Goal: Information Seeking & Learning: Learn about a topic

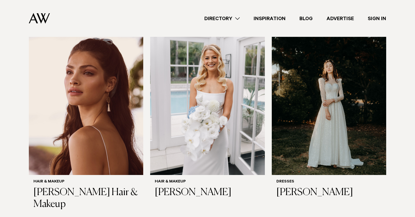
scroll to position [192, 0]
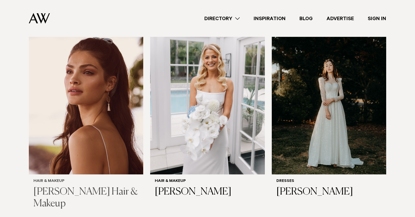
click at [109, 147] on img at bounding box center [86, 98] width 114 height 154
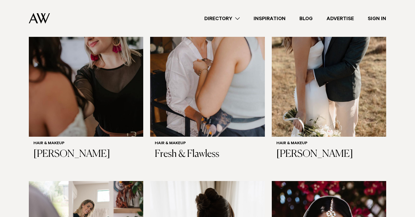
scroll to position [1082, 0]
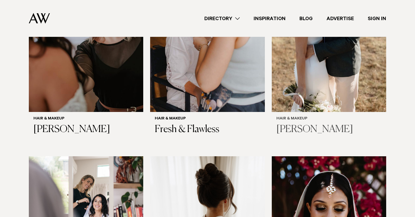
click at [301, 75] on img at bounding box center [329, 35] width 114 height 154
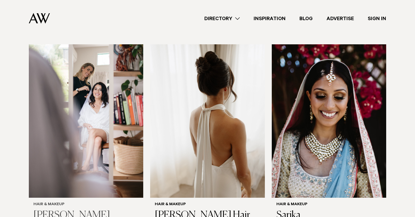
scroll to position [1194, 0]
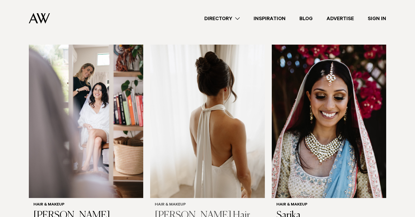
click at [184, 114] on img at bounding box center [207, 122] width 114 height 154
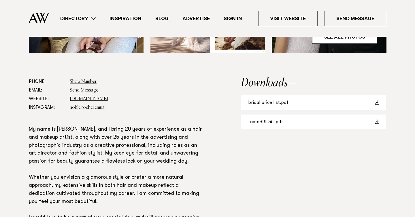
scroll to position [306, 0]
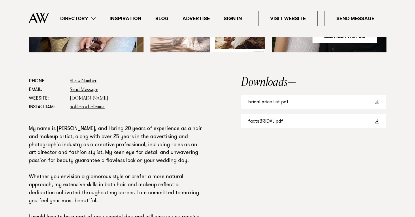
click at [280, 99] on link "bridal price list.pdf" at bounding box center [313, 102] width 145 height 15
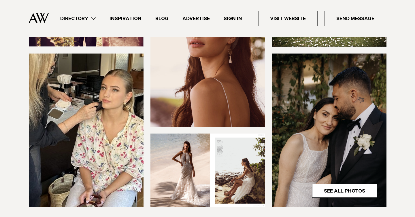
scroll to position [147, 0]
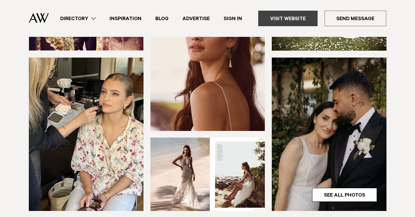
click at [300, 15] on link "Visit Website" at bounding box center [287, 19] width 59 height 16
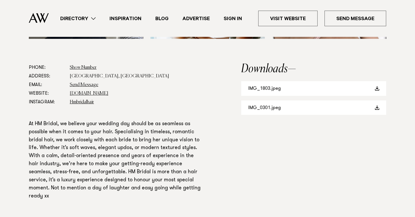
scroll to position [300, 0]
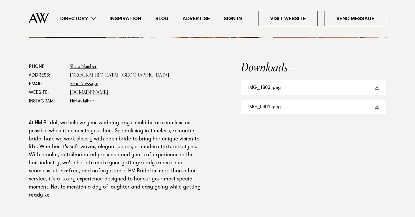
click at [267, 86] on link "IMG_1803.jpeg" at bounding box center [313, 87] width 145 height 15
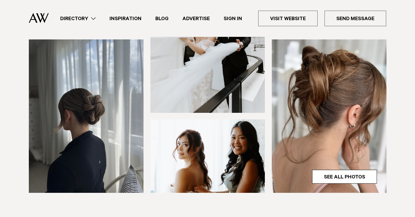
scroll to position [131, 0]
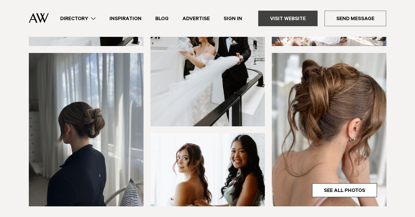
click at [283, 25] on link "Visit Website" at bounding box center [287, 19] width 59 height 16
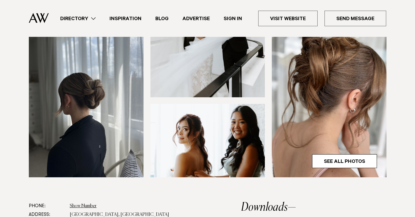
scroll to position [0, 0]
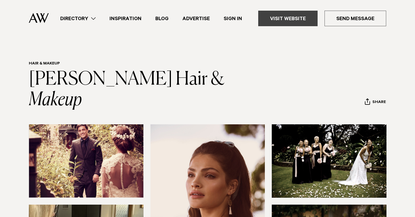
click at [303, 17] on link "Visit Website" at bounding box center [287, 19] width 59 height 16
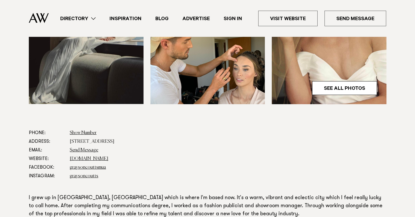
scroll to position [173, 0]
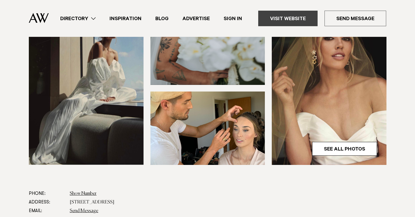
click at [289, 14] on link "Visit Website" at bounding box center [287, 19] width 59 height 16
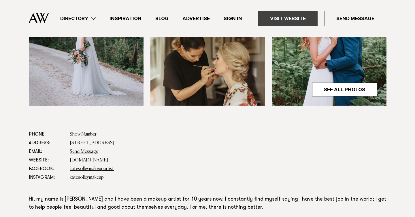
scroll to position [230, 0]
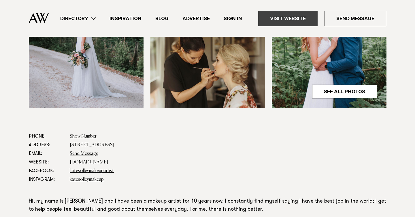
click at [279, 24] on link "Visit Website" at bounding box center [287, 19] width 59 height 16
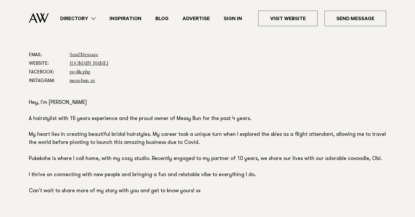
scroll to position [312, 0]
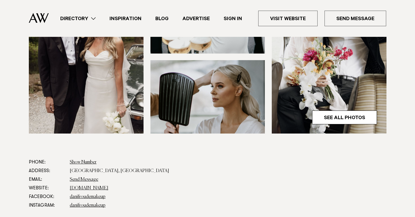
scroll to position [294, 0]
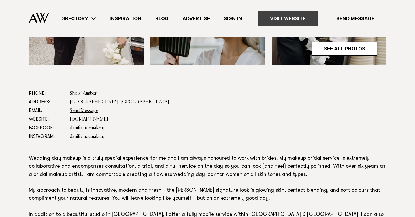
click at [289, 25] on link "Visit Website" at bounding box center [287, 19] width 59 height 16
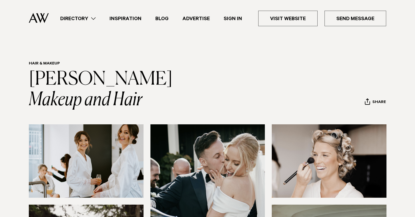
scroll to position [19, 0]
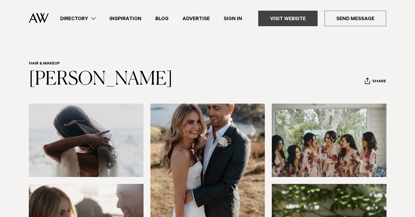
click at [293, 21] on link "Visit Website" at bounding box center [287, 19] width 59 height 16
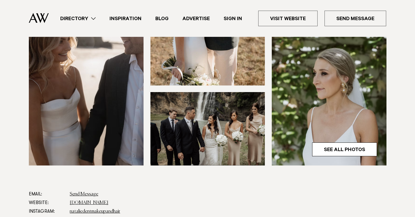
scroll to position [188, 0]
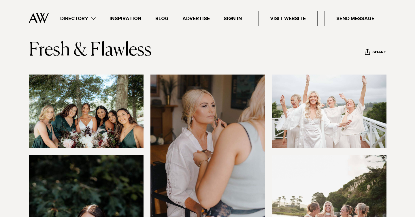
scroll to position [39, 0]
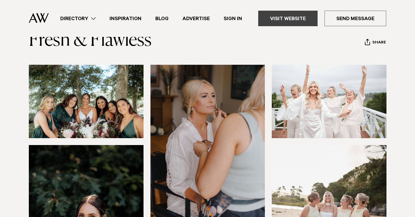
click at [283, 22] on link "Visit Website" at bounding box center [287, 19] width 59 height 16
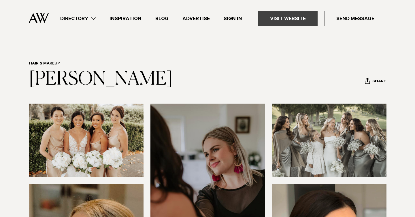
click at [277, 13] on link "Visit Website" at bounding box center [287, 19] width 59 height 16
click at [283, 20] on link "Visit Website" at bounding box center [287, 19] width 59 height 16
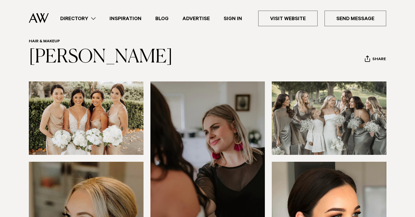
scroll to position [24, 0]
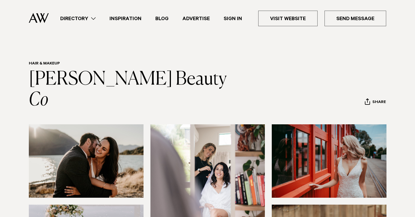
scroll to position [57, 0]
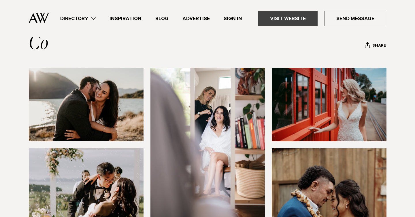
click at [283, 20] on link "Visit Website" at bounding box center [287, 19] width 59 height 16
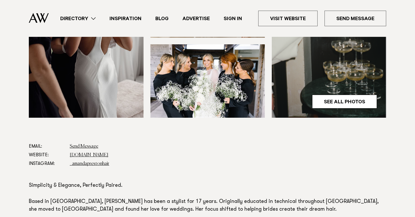
scroll to position [148, 0]
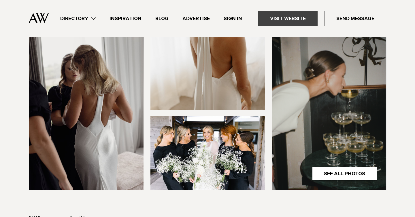
click at [283, 13] on link "Visit Website" at bounding box center [287, 19] width 59 height 16
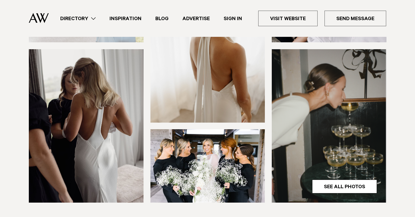
scroll to position [138, 0]
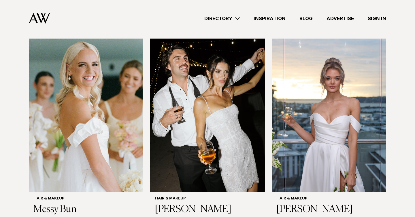
scroll to position [593, 0]
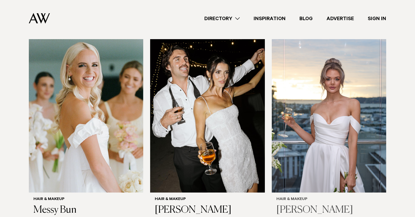
click at [296, 66] on img at bounding box center [329, 116] width 114 height 154
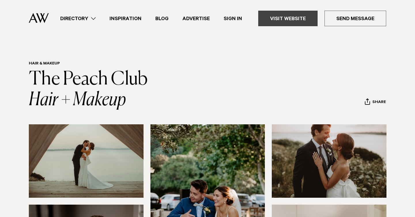
click at [269, 20] on link "Visit Website" at bounding box center [287, 19] width 59 height 16
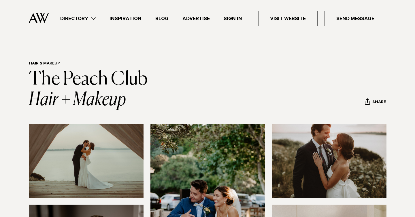
scroll to position [9, 0]
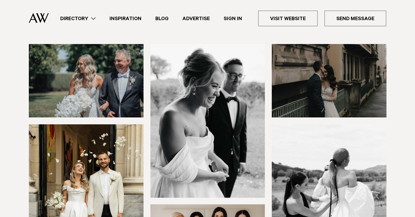
scroll to position [60, 0]
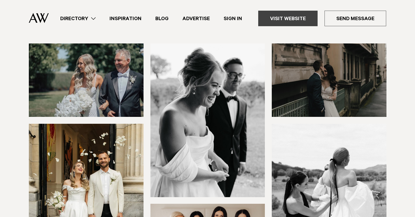
click at [269, 12] on link "Visit Website" at bounding box center [287, 19] width 59 height 16
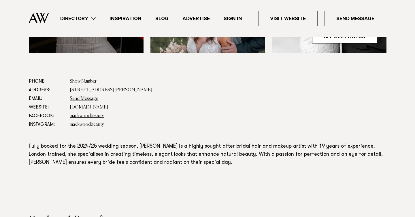
scroll to position [286, 0]
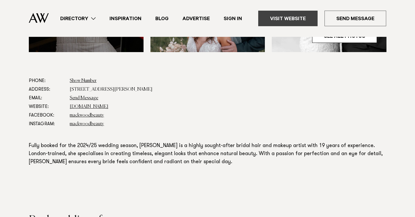
click at [278, 23] on link "Visit Website" at bounding box center [287, 19] width 59 height 16
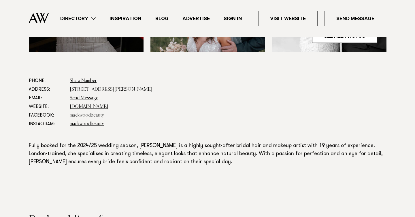
click at [101, 116] on link "mackwoodbeauty" at bounding box center [87, 115] width 34 height 5
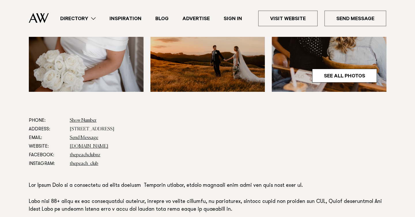
scroll to position [267, 0]
